Goal: Task Accomplishment & Management: Use online tool/utility

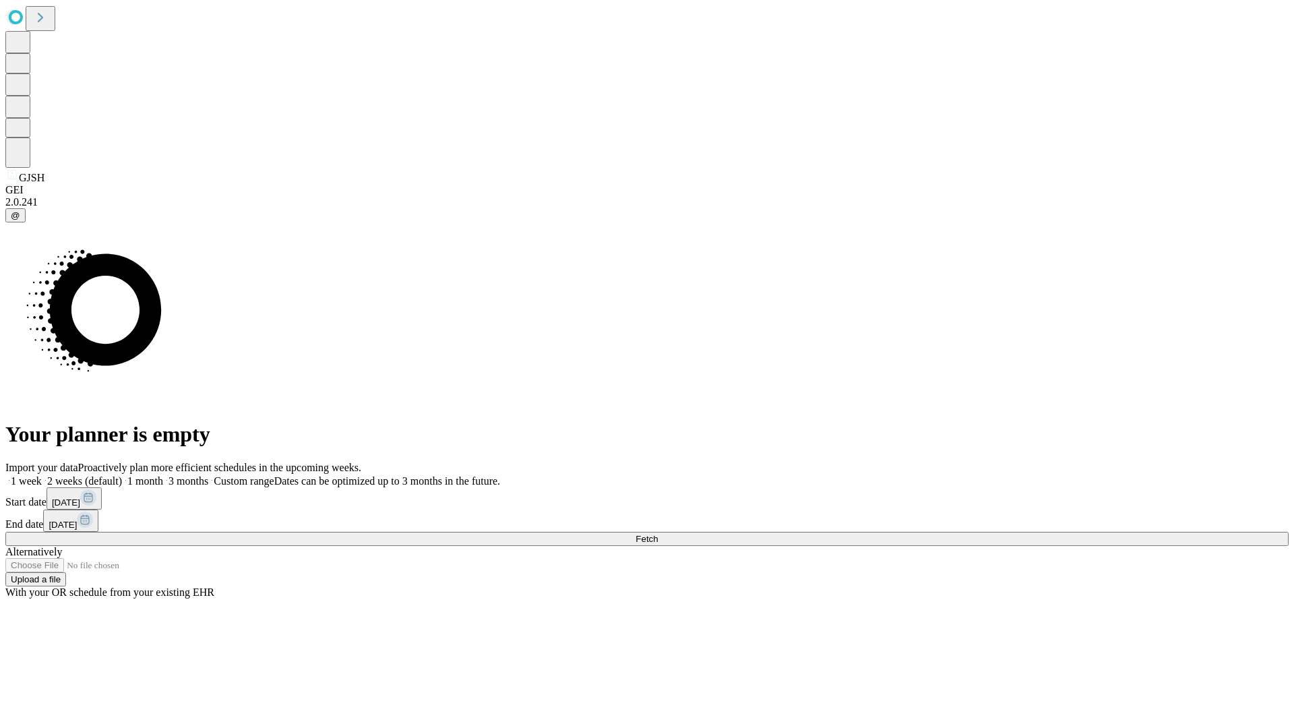
click at [658, 534] on span "Fetch" at bounding box center [647, 539] width 22 height 10
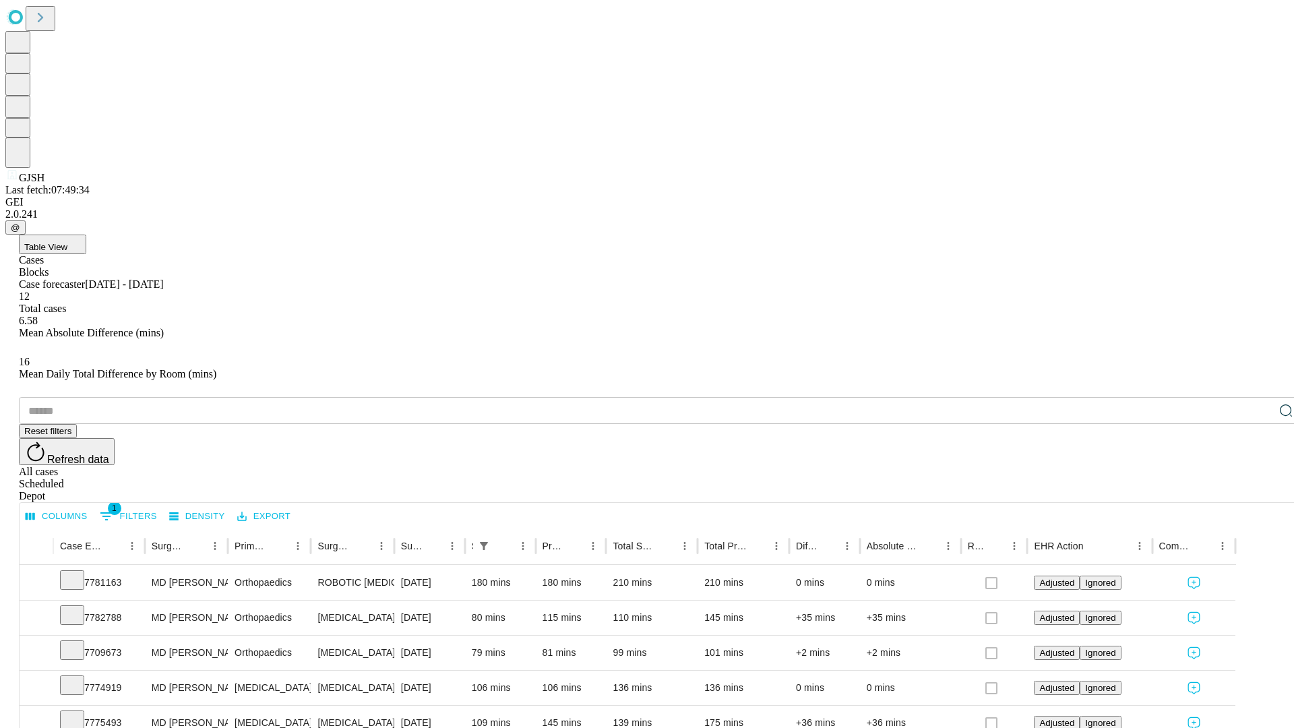
click at [67, 242] on span "Table View" at bounding box center [45, 247] width 43 height 10
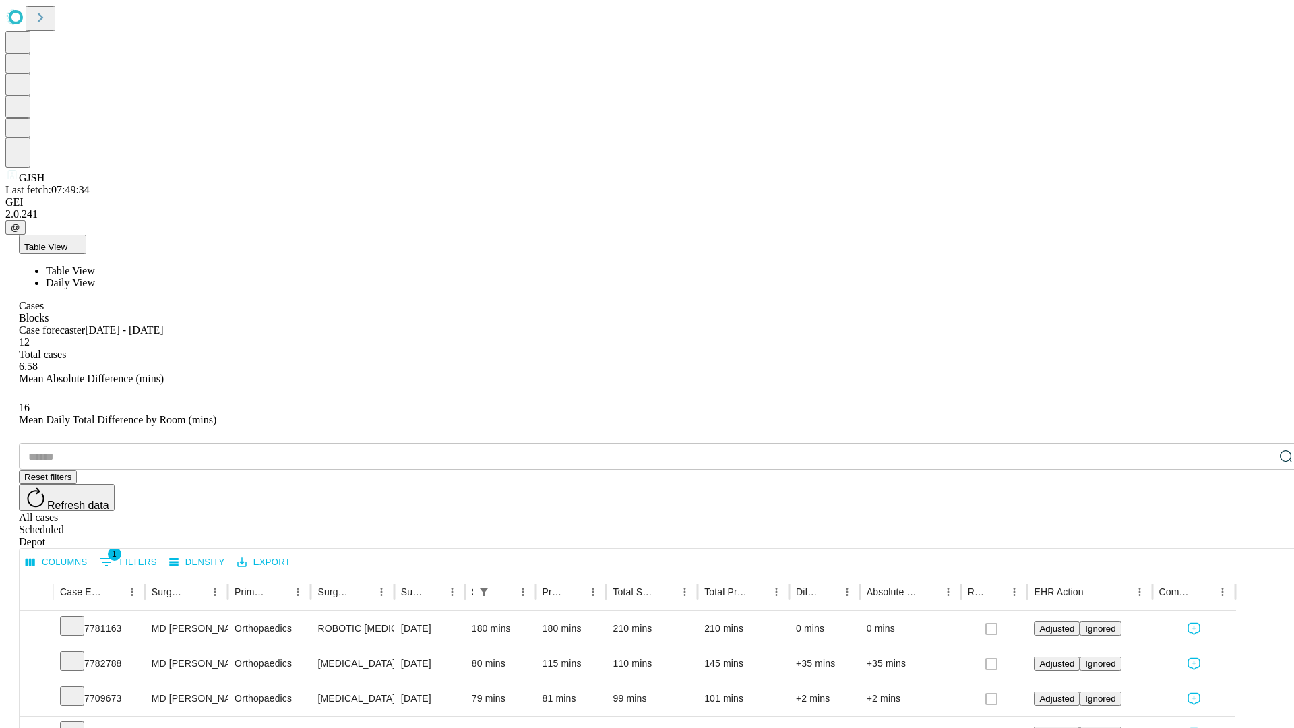
click at [95, 277] on span "Daily View" at bounding box center [70, 282] width 49 height 11
